Goal: Information Seeking & Learning: Learn about a topic

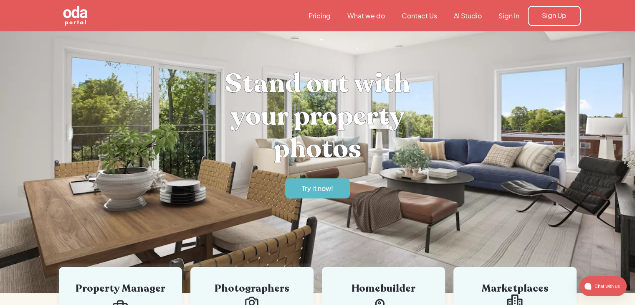
click at [501, 20] on link "Sign In" at bounding box center [509, 15] width 38 height 9
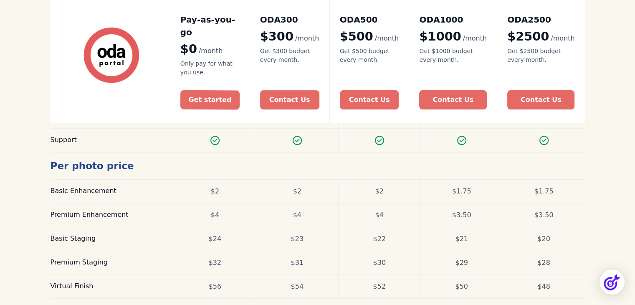
scroll to position [292, 0]
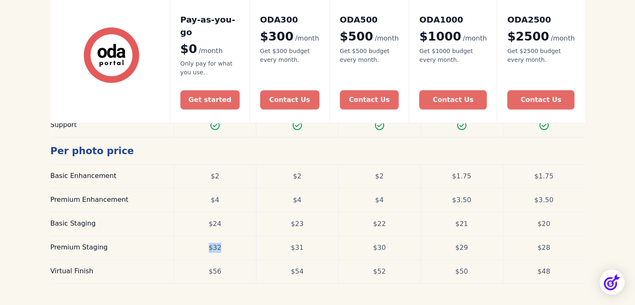
drag, startPoint x: 205, startPoint y: 234, endPoint x: 223, endPoint y: 233, distance: 17.6
click at [223, 236] on div "$32" at bounding box center [215, 247] width 82 height 23
drag, startPoint x: 223, startPoint y: 187, endPoint x: 189, endPoint y: 186, distance: 33.9
click at [189, 188] on div "$4" at bounding box center [215, 199] width 82 height 23
